Goal: Find specific page/section: Find specific page/section

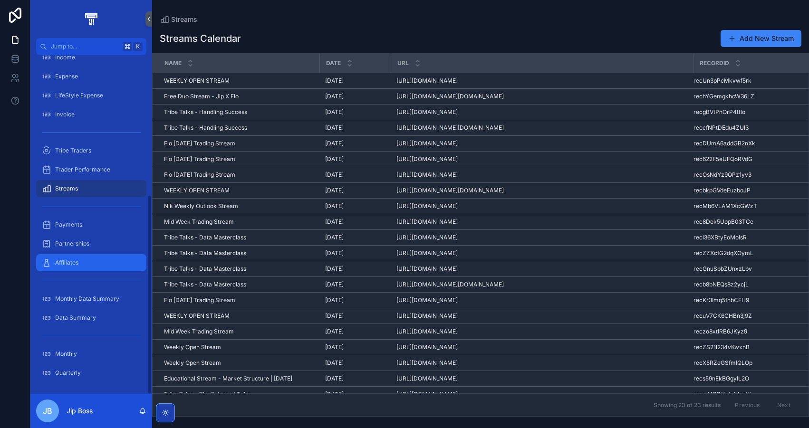
scroll to position [235, 0]
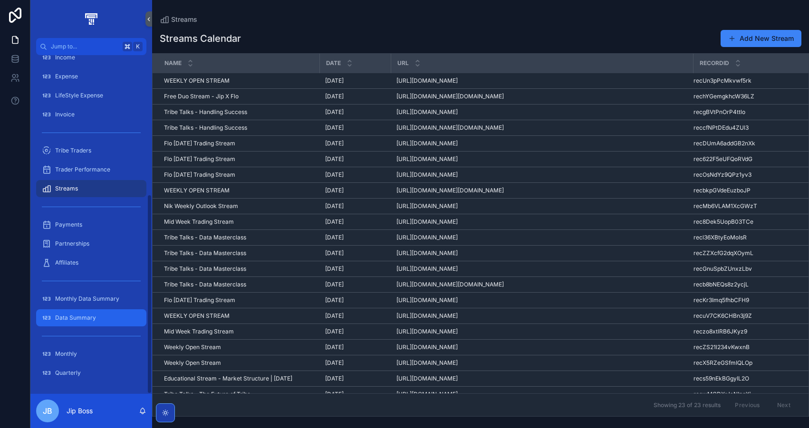
click at [87, 311] on div "Data Summary" at bounding box center [91, 318] width 99 height 15
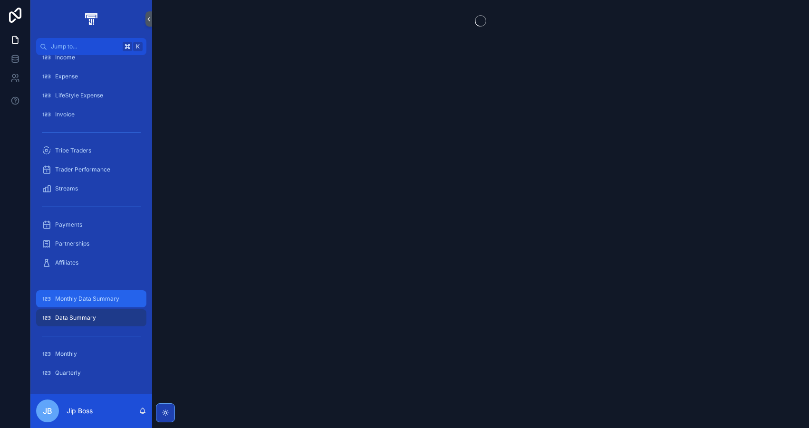
click at [97, 294] on div "Monthly Data Summary" at bounding box center [91, 298] width 99 height 15
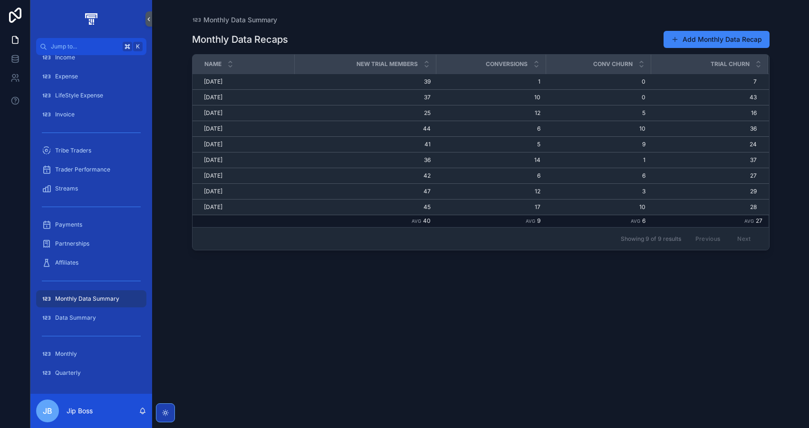
click at [512, 327] on div "Monthly Data Recaps Add Monthly Data Recap Name New Trial Members Conversions C…" at bounding box center [481, 221] width 578 height 392
click at [492, 330] on div "Monthly Data Recaps Add Monthly Data Recap Name New Trial Members Conversions C…" at bounding box center [481, 221] width 578 height 392
click at [72, 321] on span "Data Summary" at bounding box center [75, 318] width 41 height 8
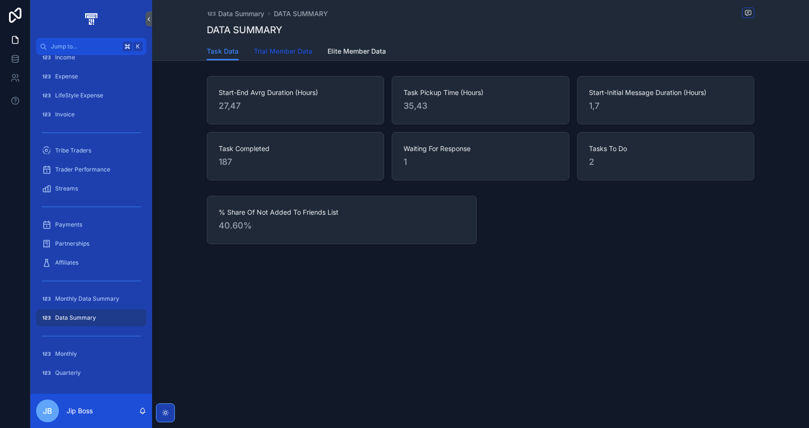
click at [289, 55] on span "Trial Member Data" at bounding box center [283, 52] width 58 height 10
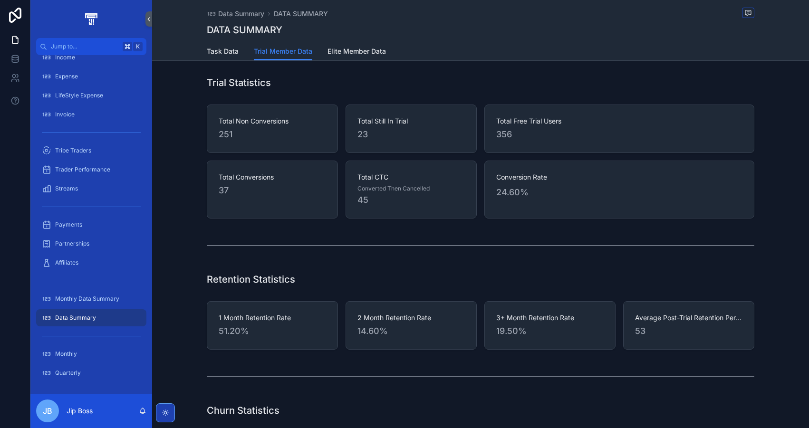
click at [219, 60] on div "Data Summary DATA SUMMARY DATA SUMMARY Trial Member Data Task Data Trial Member…" at bounding box center [480, 30] width 657 height 61
click at [223, 54] on span "Task Data" at bounding box center [223, 52] width 32 height 10
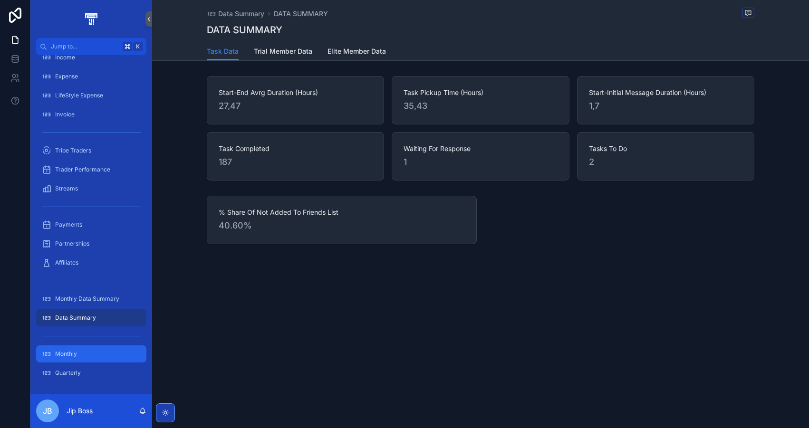
click at [72, 354] on span "Monthly" at bounding box center [66, 354] width 22 height 8
